Goal: Use online tool/utility: Utilize a website feature to perform a specific function

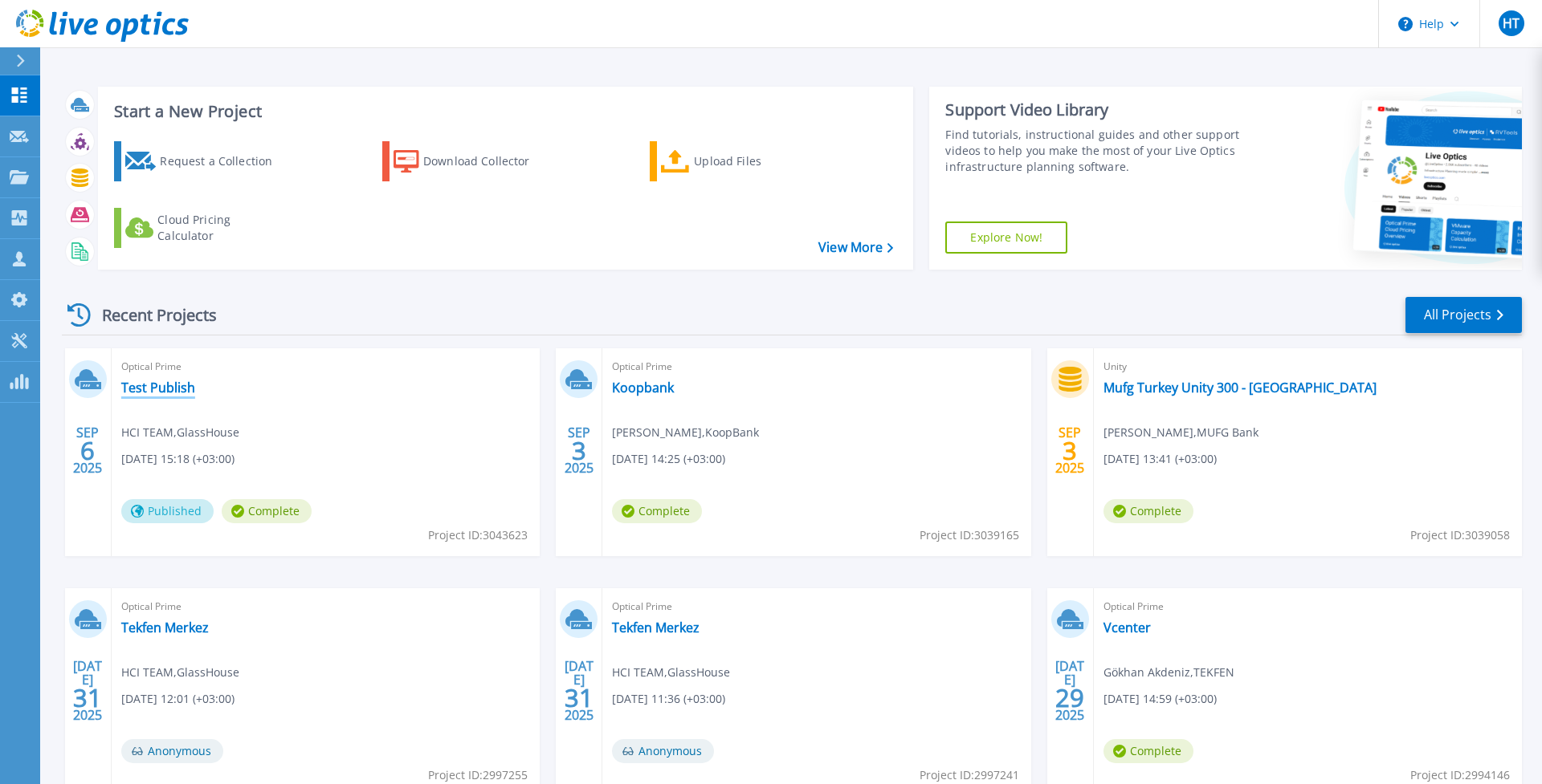
click at [163, 389] on link "Test Publish" at bounding box center [158, 388] width 74 height 16
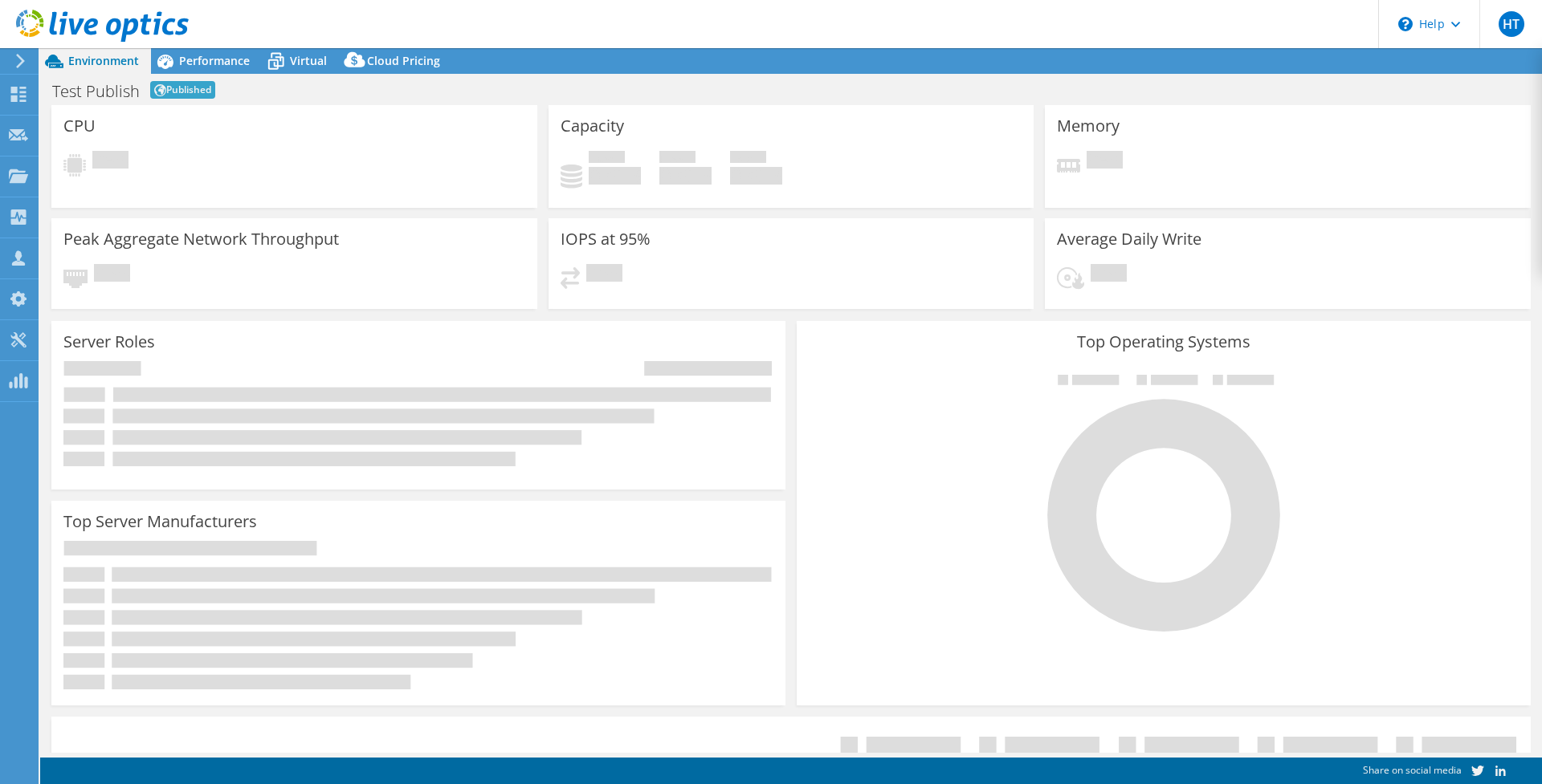
select select "EUFrankfurt"
select select "USD"
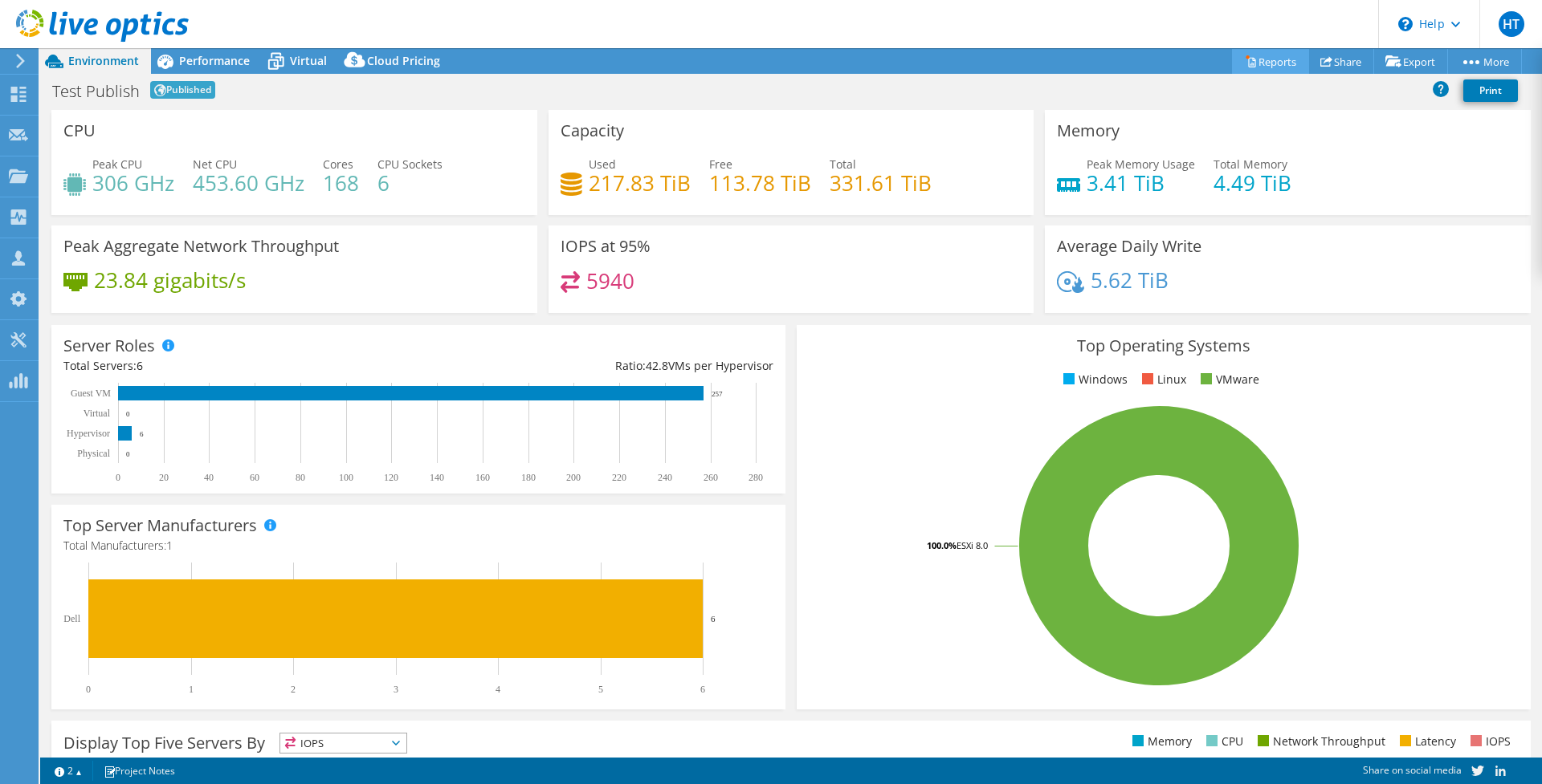
click at [1280, 64] on link "Reports" at bounding box center [1270, 61] width 77 height 25
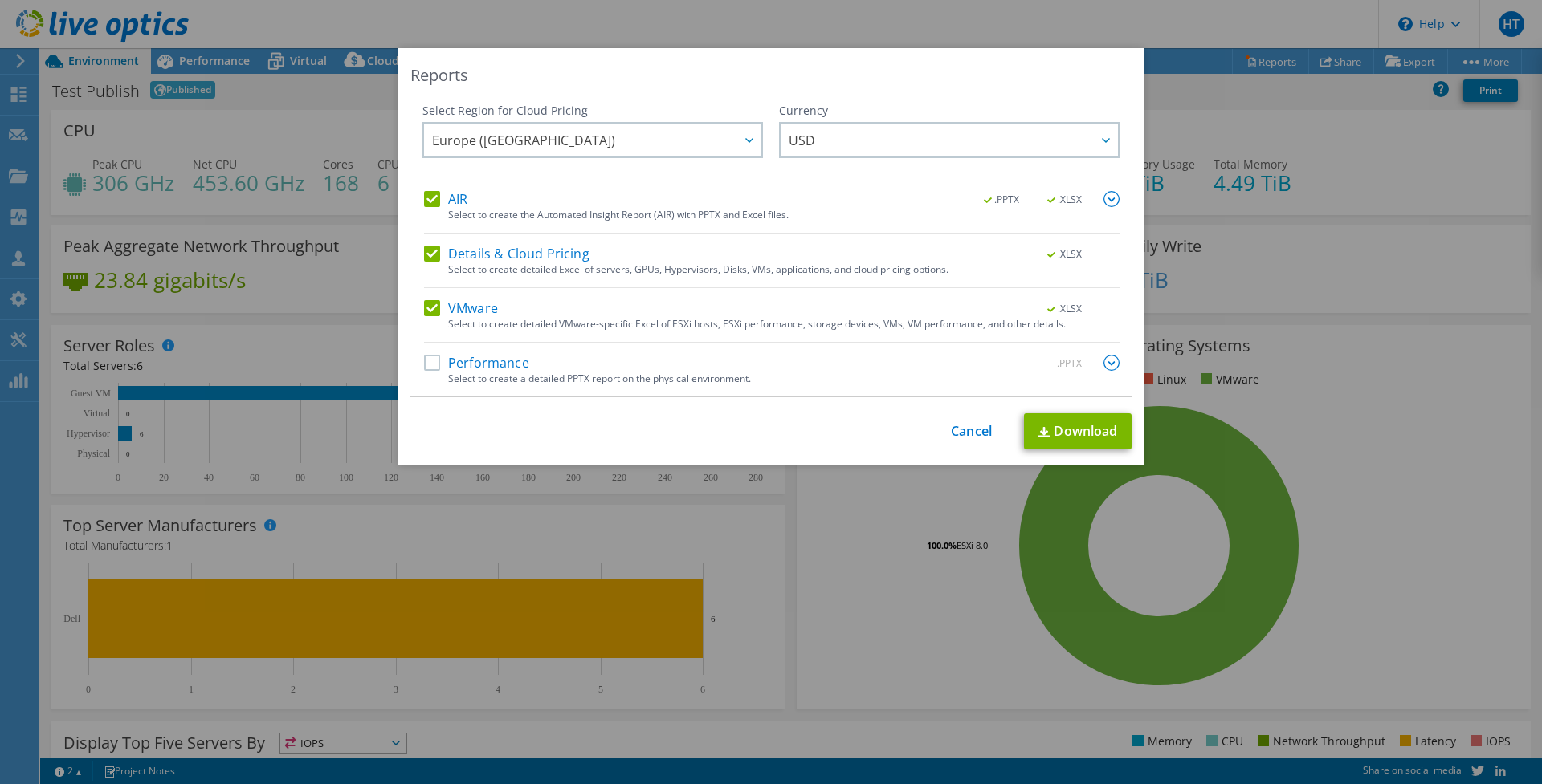
click at [437, 251] on label "Details & Cloud Pricing" at bounding box center [507, 253] width 166 height 16
click at [0, 0] on input "Details & Cloud Pricing" at bounding box center [0, 0] width 0 height 0
click at [432, 364] on label "Performance" at bounding box center [476, 363] width 105 height 16
click at [0, 0] on input "Performance" at bounding box center [0, 0] width 0 height 0
click at [964, 429] on link "Cancel" at bounding box center [971, 431] width 41 height 15
